Goal: Task Accomplishment & Management: Use online tool/utility

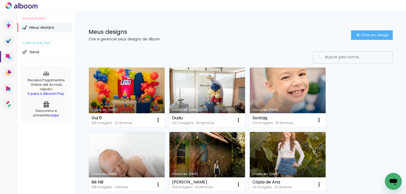
click at [137, 89] on link "Criado em 11/09/25" at bounding box center [127, 98] width 76 height 60
